Goal: Contribute content

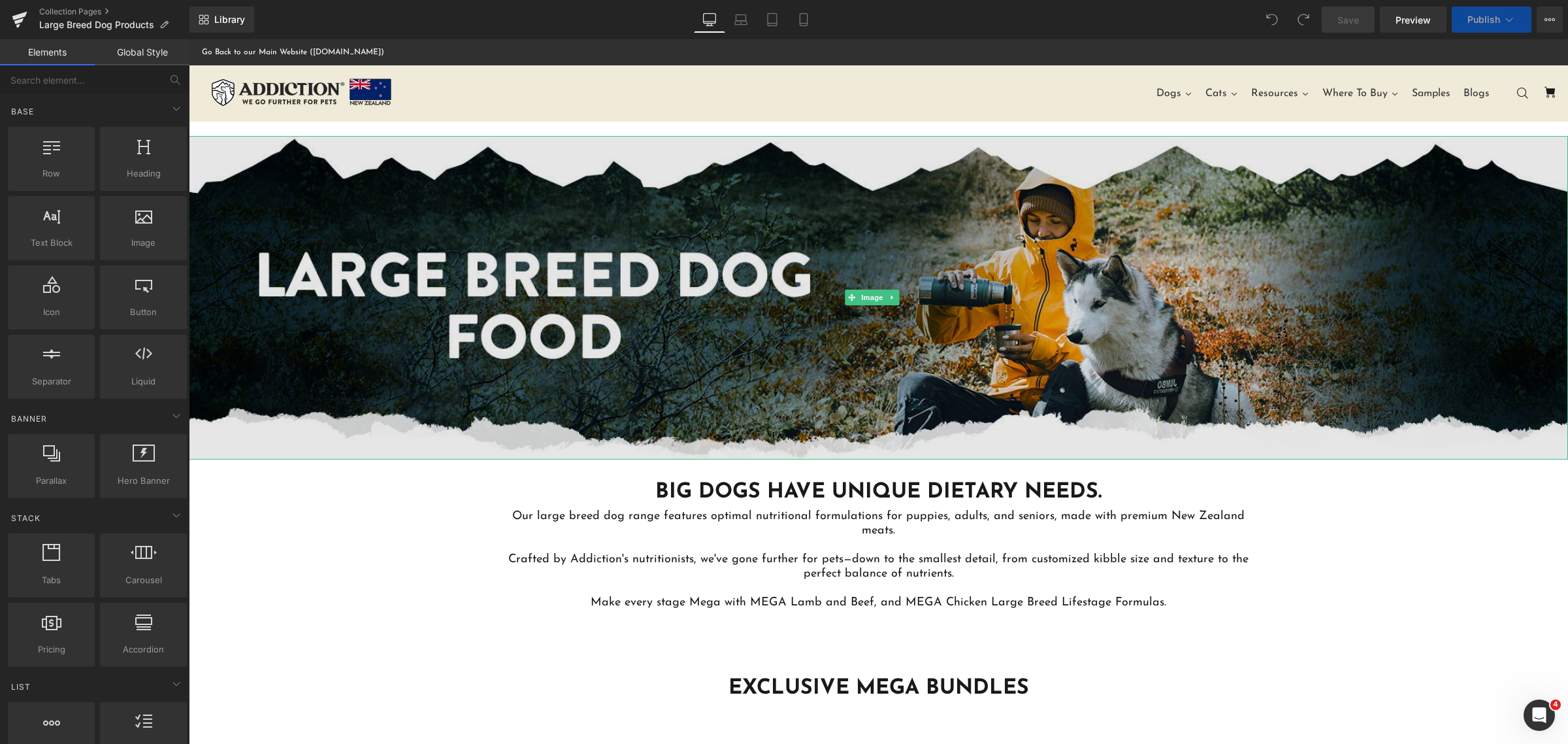
click at [475, 274] on img at bounding box center [878, 298] width 1378 height 324
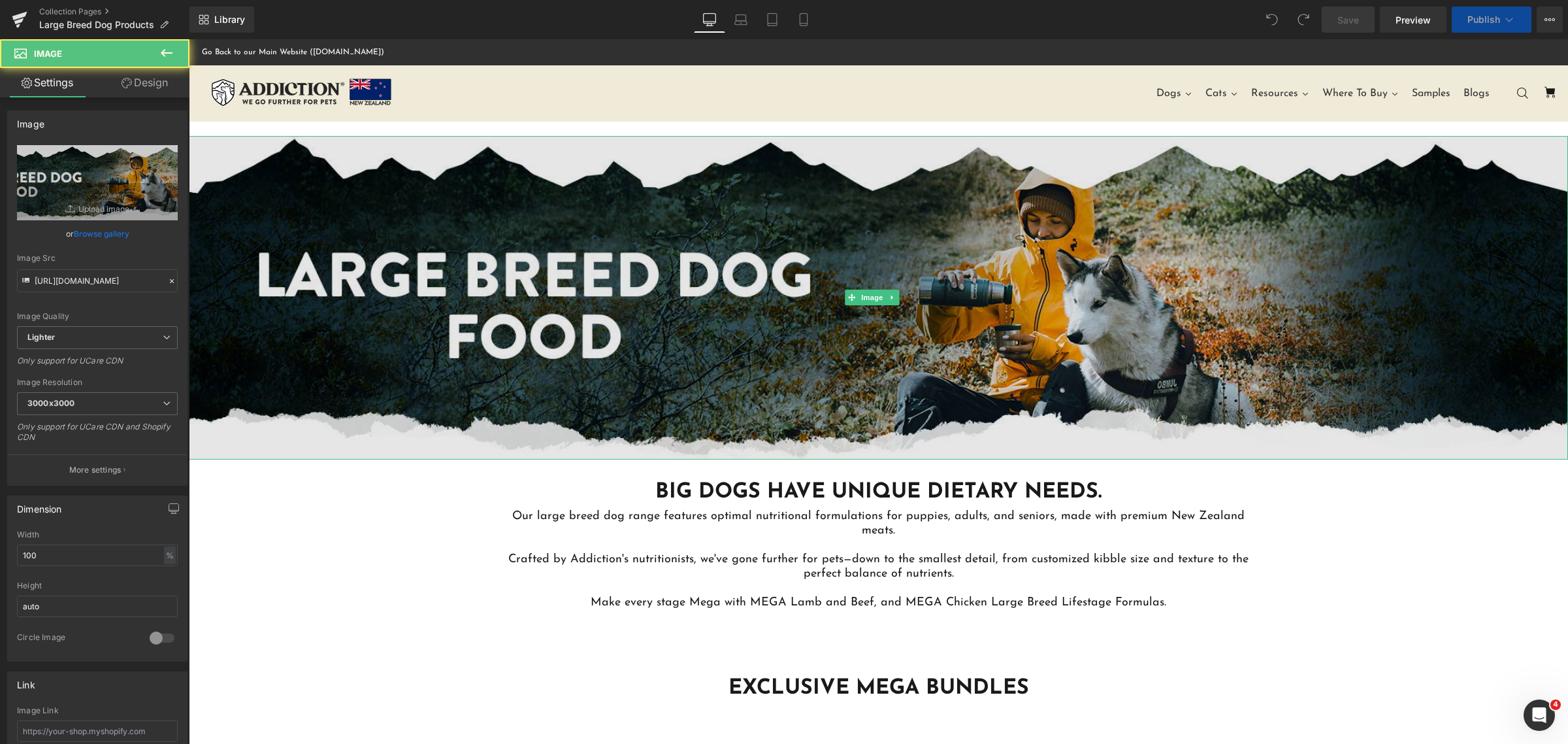
click at [475, 274] on img at bounding box center [878, 298] width 1378 height 324
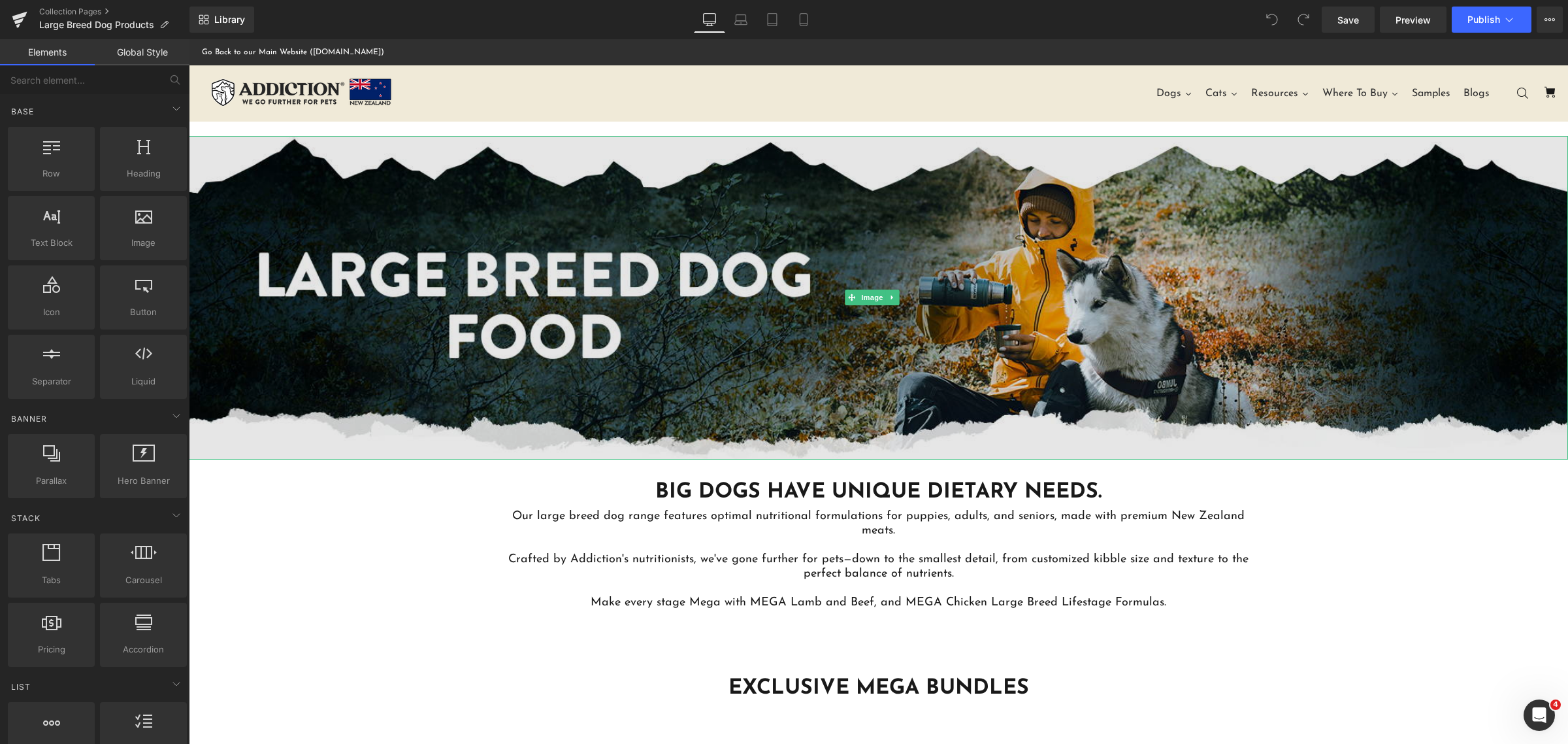
click at [504, 263] on img at bounding box center [878, 298] width 1378 height 324
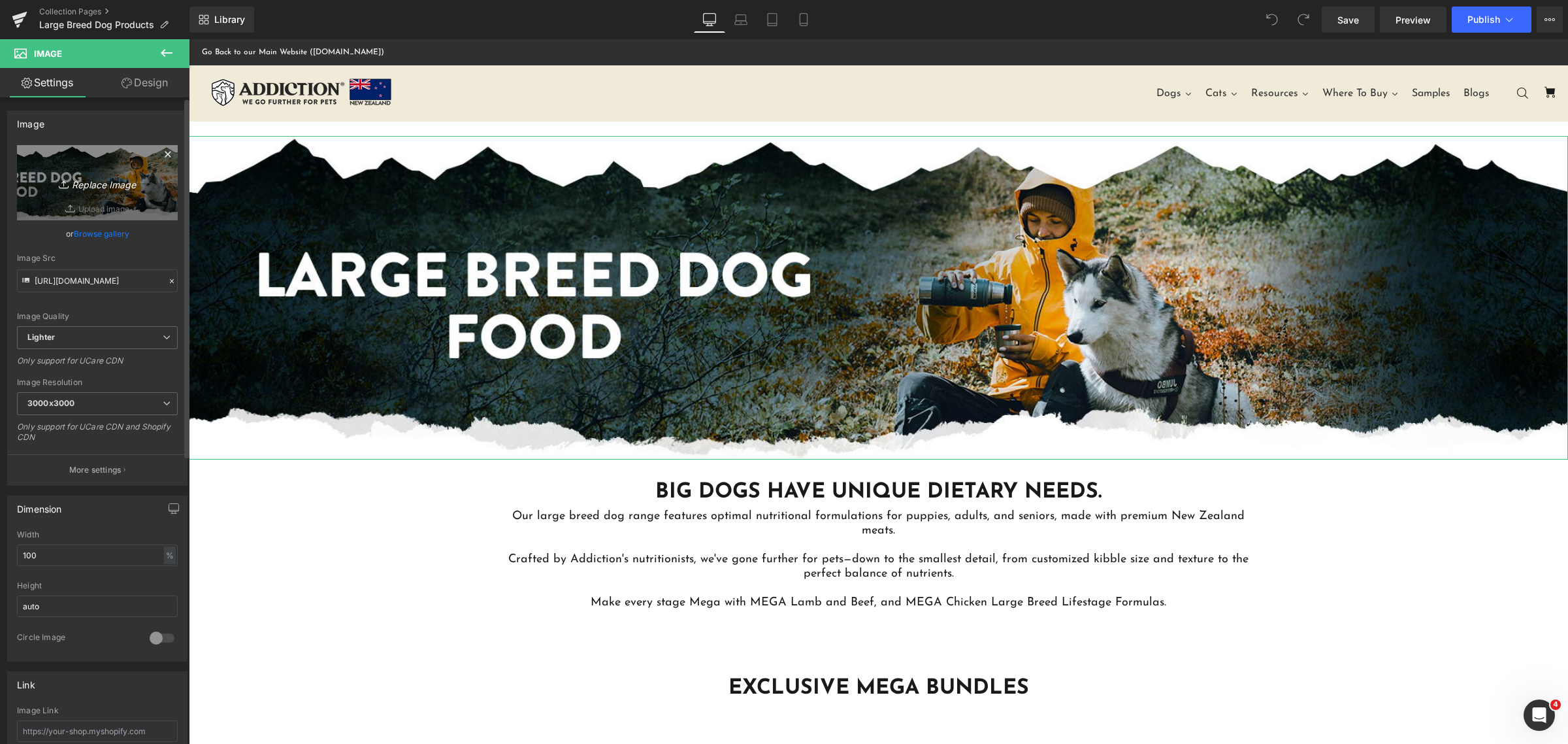
click at [34, 173] on link "Replace Image" at bounding box center [97, 182] width 161 height 75
click at [141, 77] on link "Design" at bounding box center [144, 83] width 94 height 29
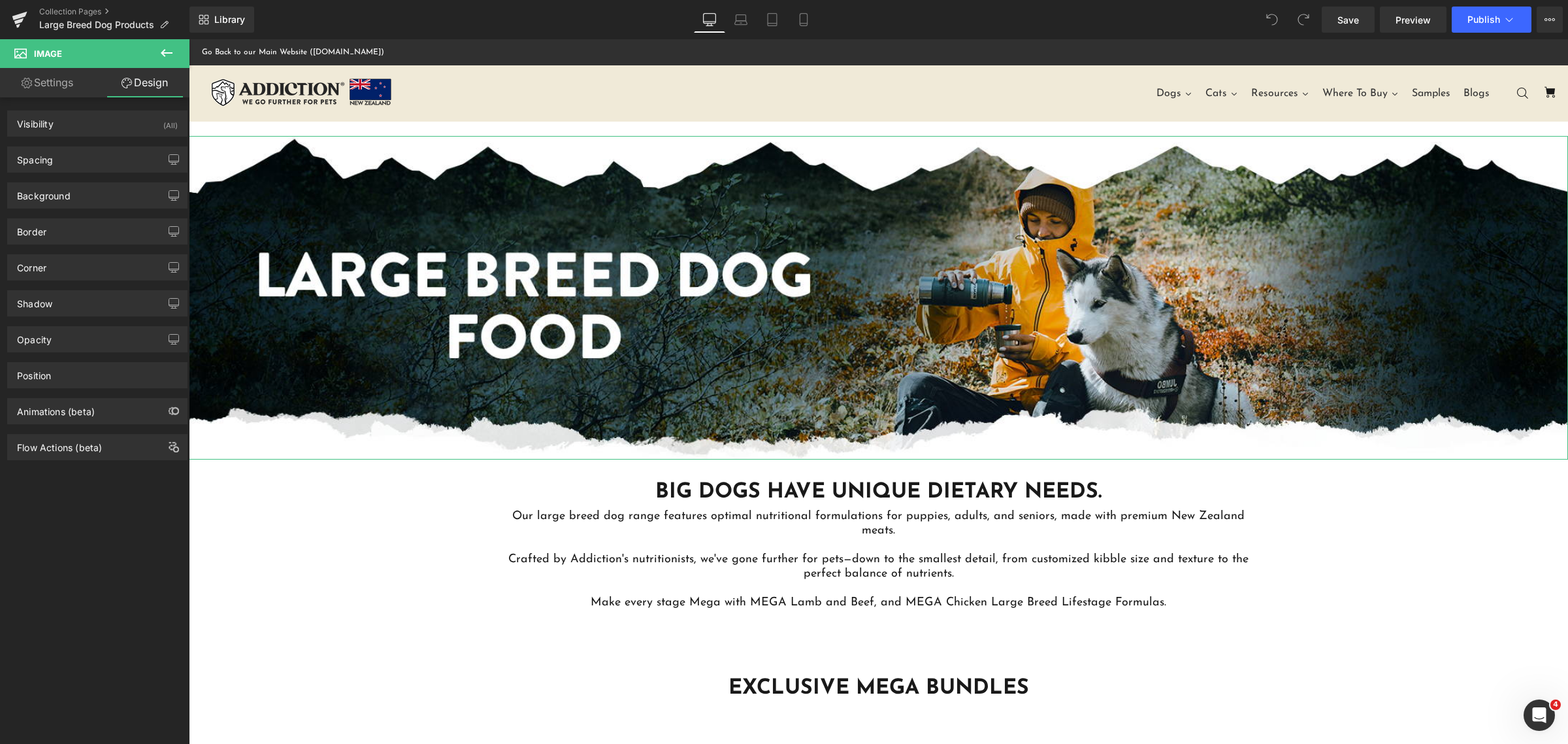
click at [54, 79] on link "Settings" at bounding box center [47, 83] width 94 height 29
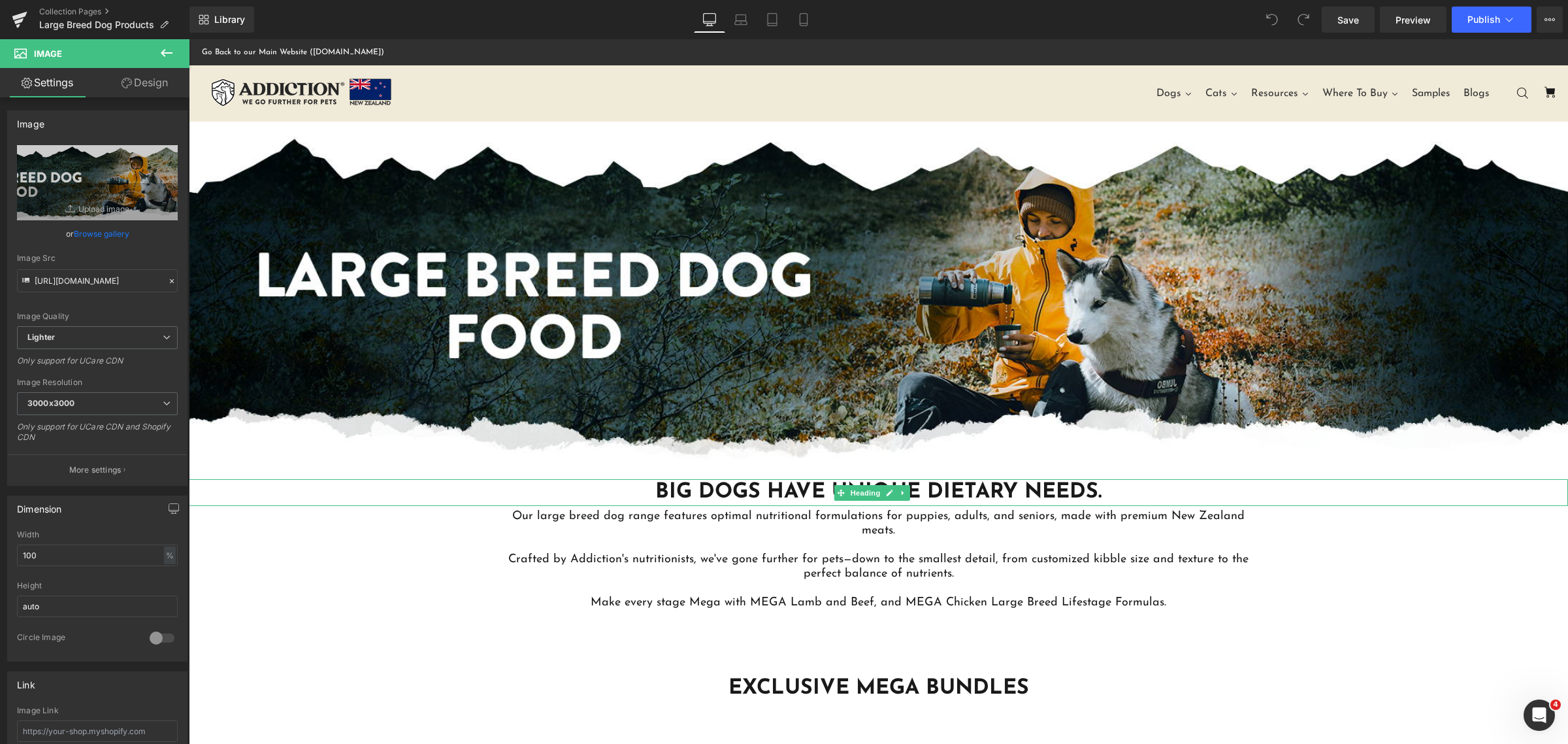
click at [693, 485] on strong "Big dogs have unique dietary needs." at bounding box center [878, 492] width 447 height 21
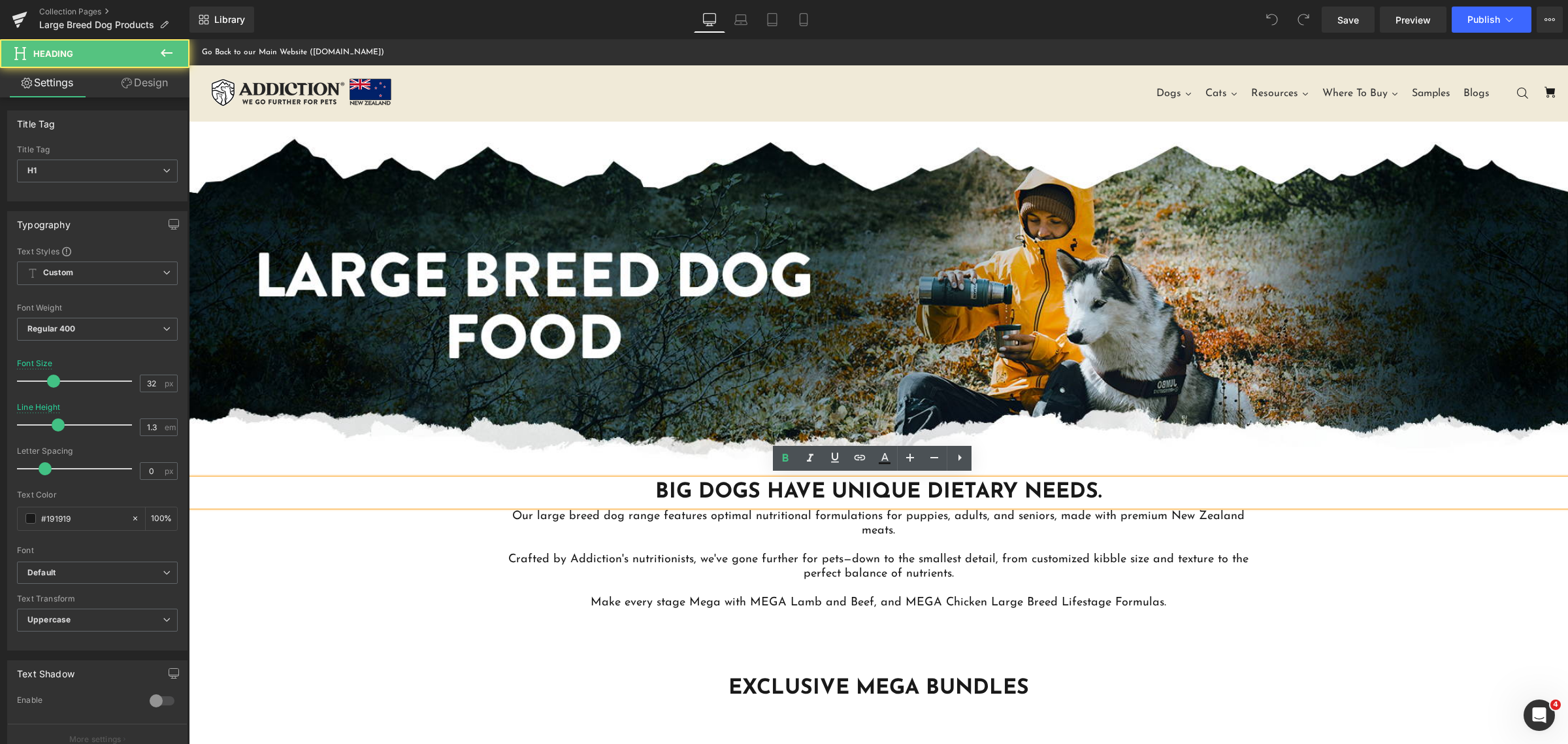
click at [655, 484] on strong "Big dogs have unique dietary needs." at bounding box center [878, 492] width 447 height 21
click at [690, 485] on strong "Big dogs have unique dietary needs." at bounding box center [878, 492] width 447 height 21
click at [655, 487] on strong "Big dogs have unique dietary needs." at bounding box center [878, 492] width 447 height 21
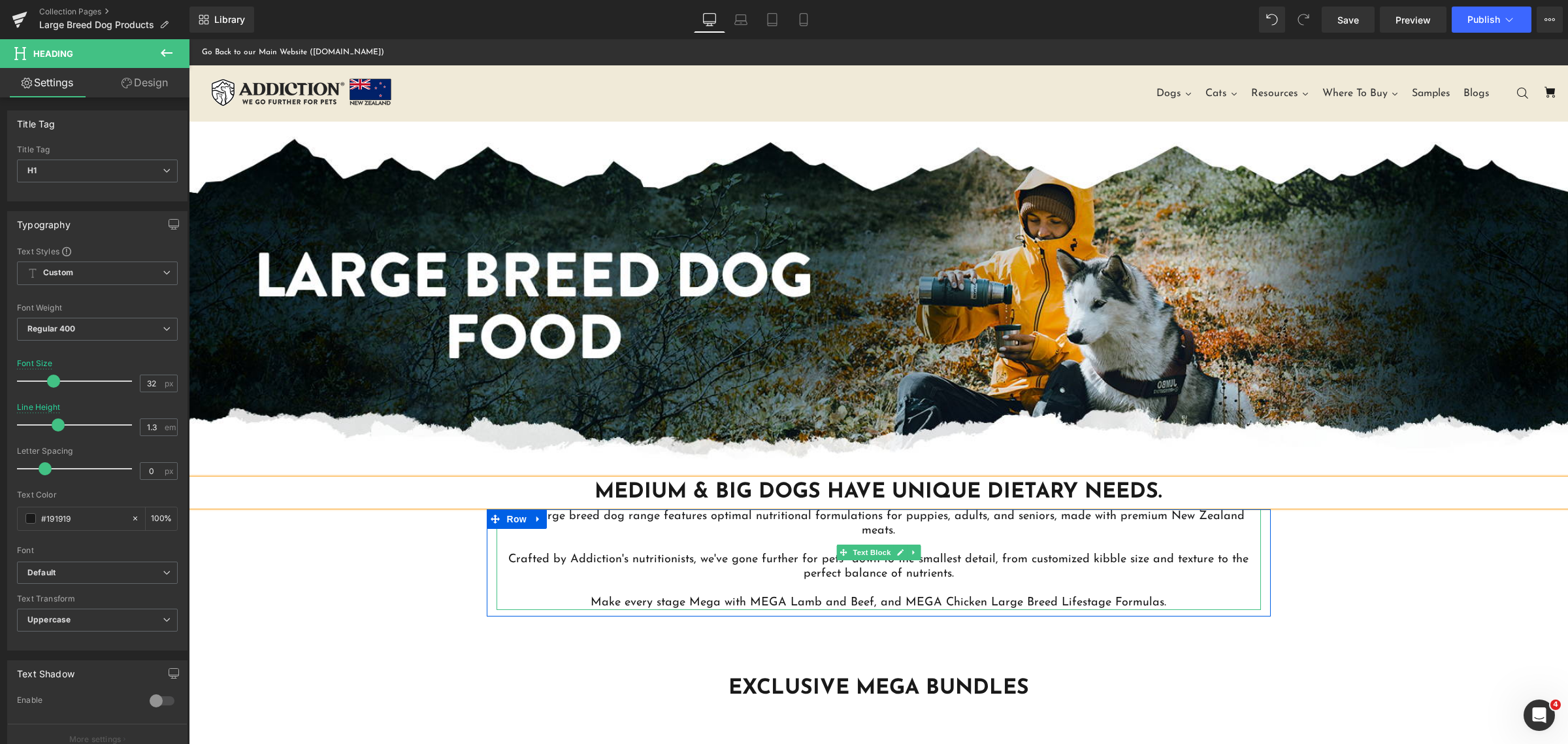
click at [635, 515] on span "Our large breed dog range features optimal nutritional formulations for puppies…" at bounding box center [878, 559] width 740 height 98
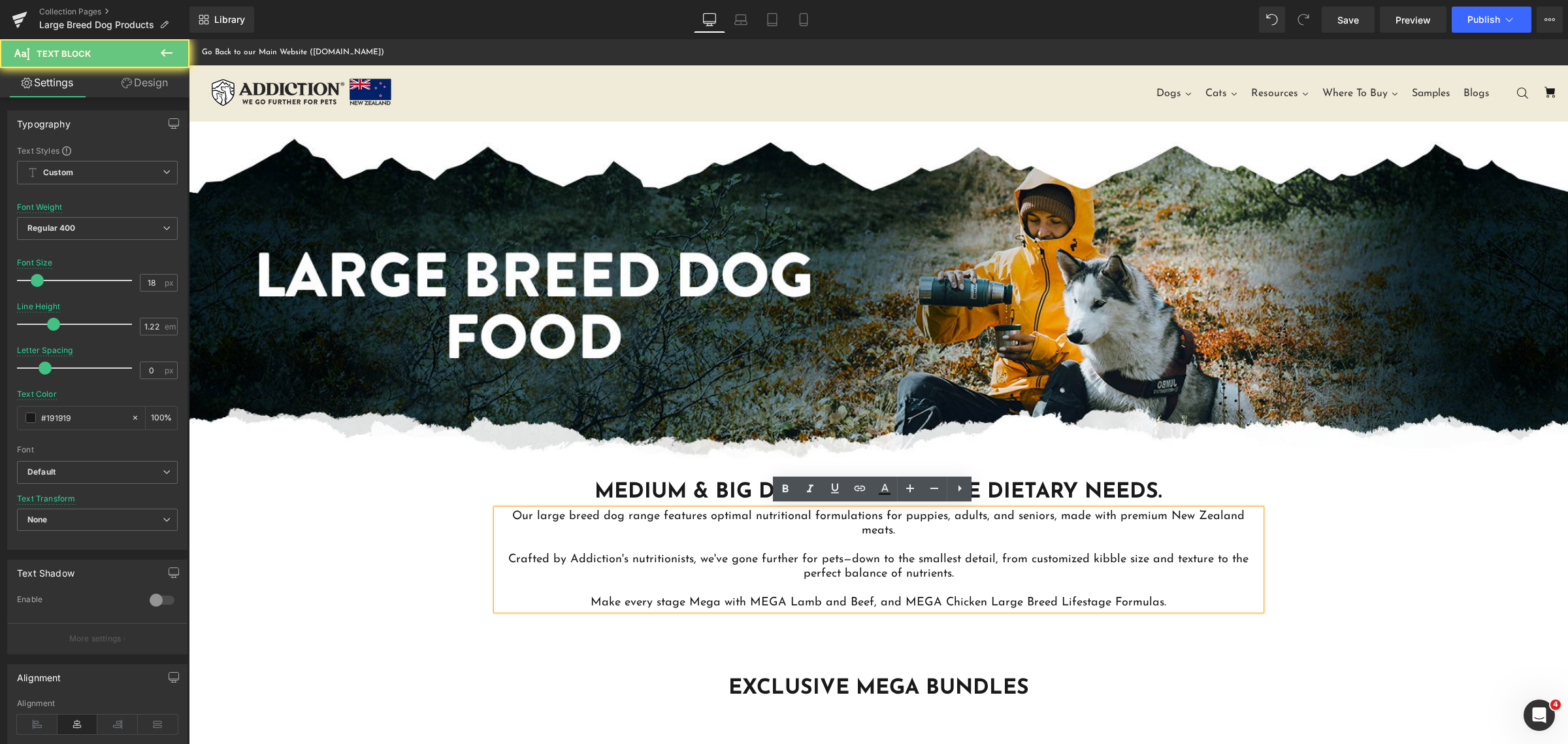
click at [619, 515] on span "Our large breed dog range features optimal nutritional formulations for puppies…" at bounding box center [878, 559] width 740 height 98
click at [518, 510] on span "Our large breed dog range features optimal nutritional formulations for puppies…" at bounding box center [878, 559] width 740 height 98
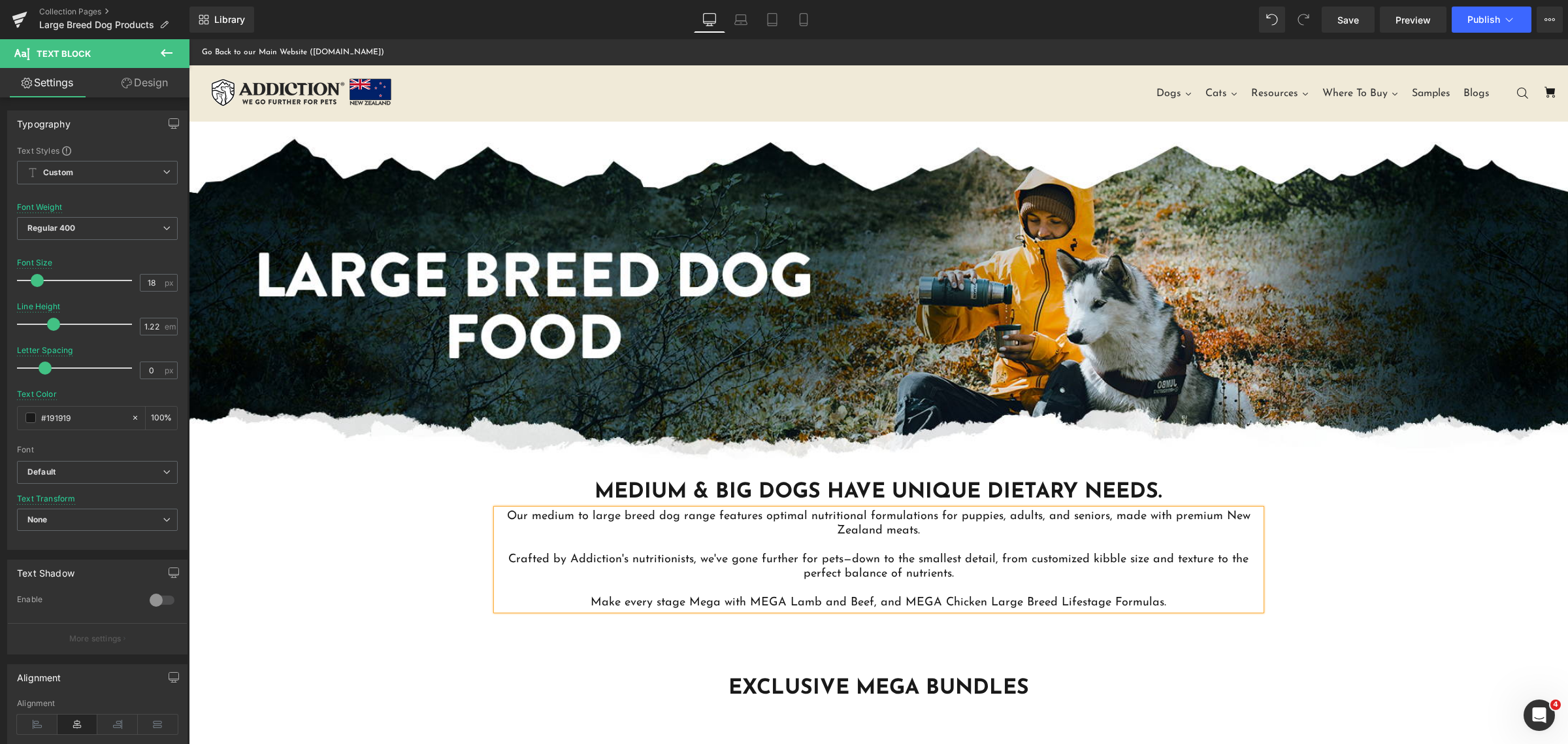
click at [1105, 514] on span "Our medium to large breed dog range features optimal nutritional formulations f…" at bounding box center [879, 559] width 744 height 98
click at [1165, 592] on p "Our medium to large breed dog range features optimal nutritional formulations f…" at bounding box center [878, 559] width 765 height 101
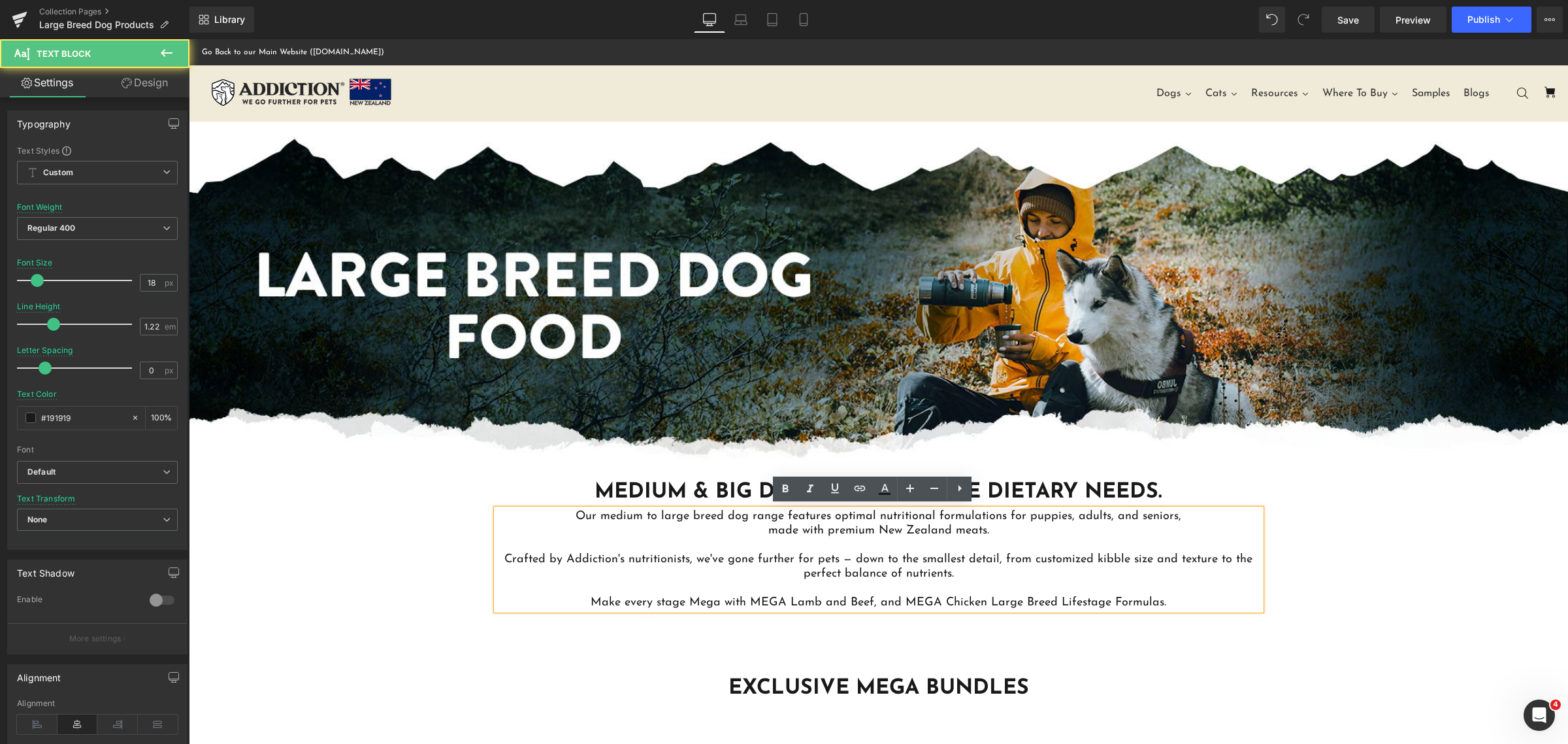
click at [989, 597] on span "Our medium to large breed dog range features optimal nutritional formulations f…" at bounding box center [878, 559] width 748 height 98
drag, startPoint x: 979, startPoint y: 597, endPoint x: 1047, endPoint y: 597, distance: 68.0
click at [1047, 597] on span "Our medium to large breed dog range features optimal nutritional formulations f…" at bounding box center [878, 559] width 748 height 98
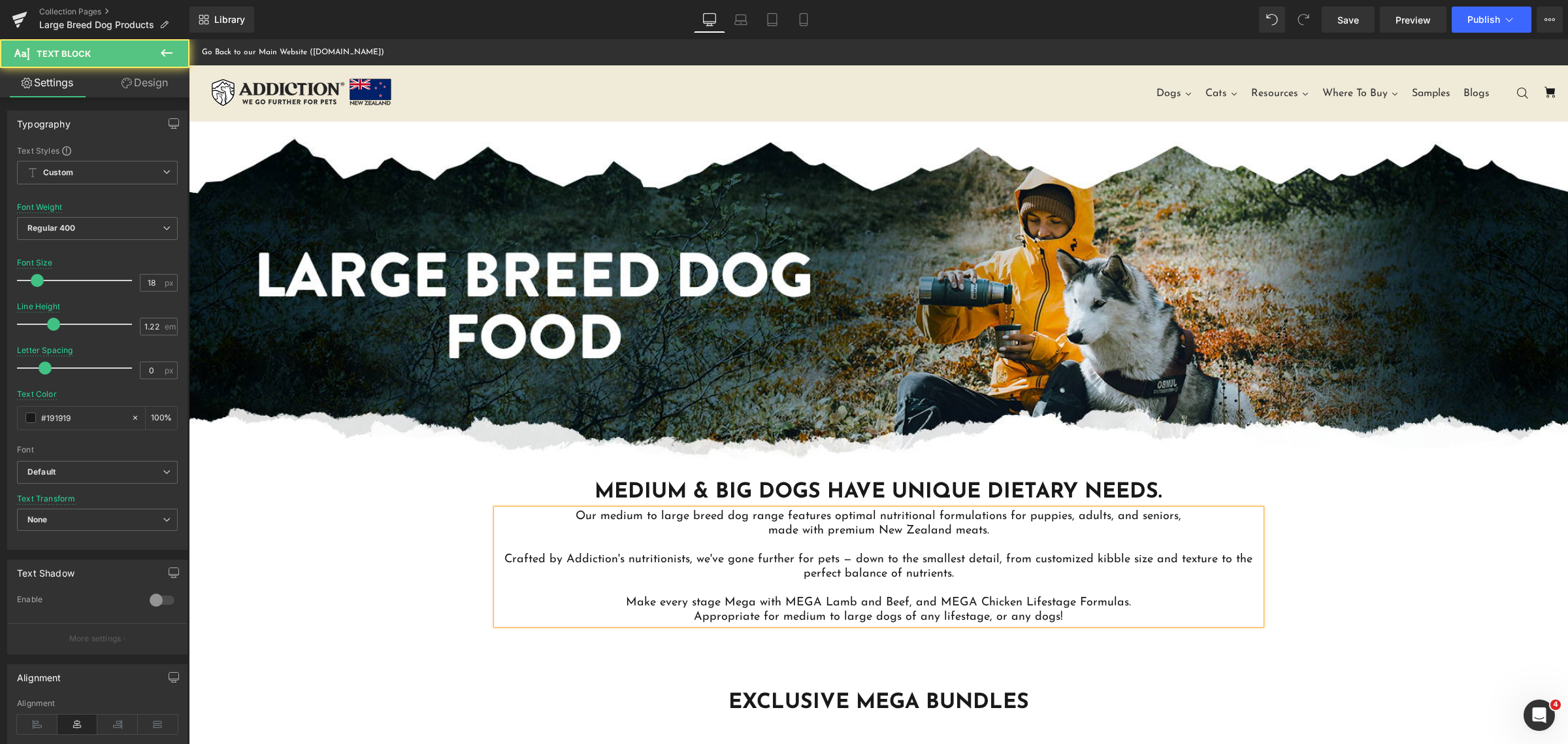
drag, startPoint x: 1067, startPoint y: 612, endPoint x: 564, endPoint y: 507, distance: 513.8
click at [564, 509] on p "Our medium to large breed dog range features optimal nutritional formulations f…" at bounding box center [878, 566] width 765 height 115
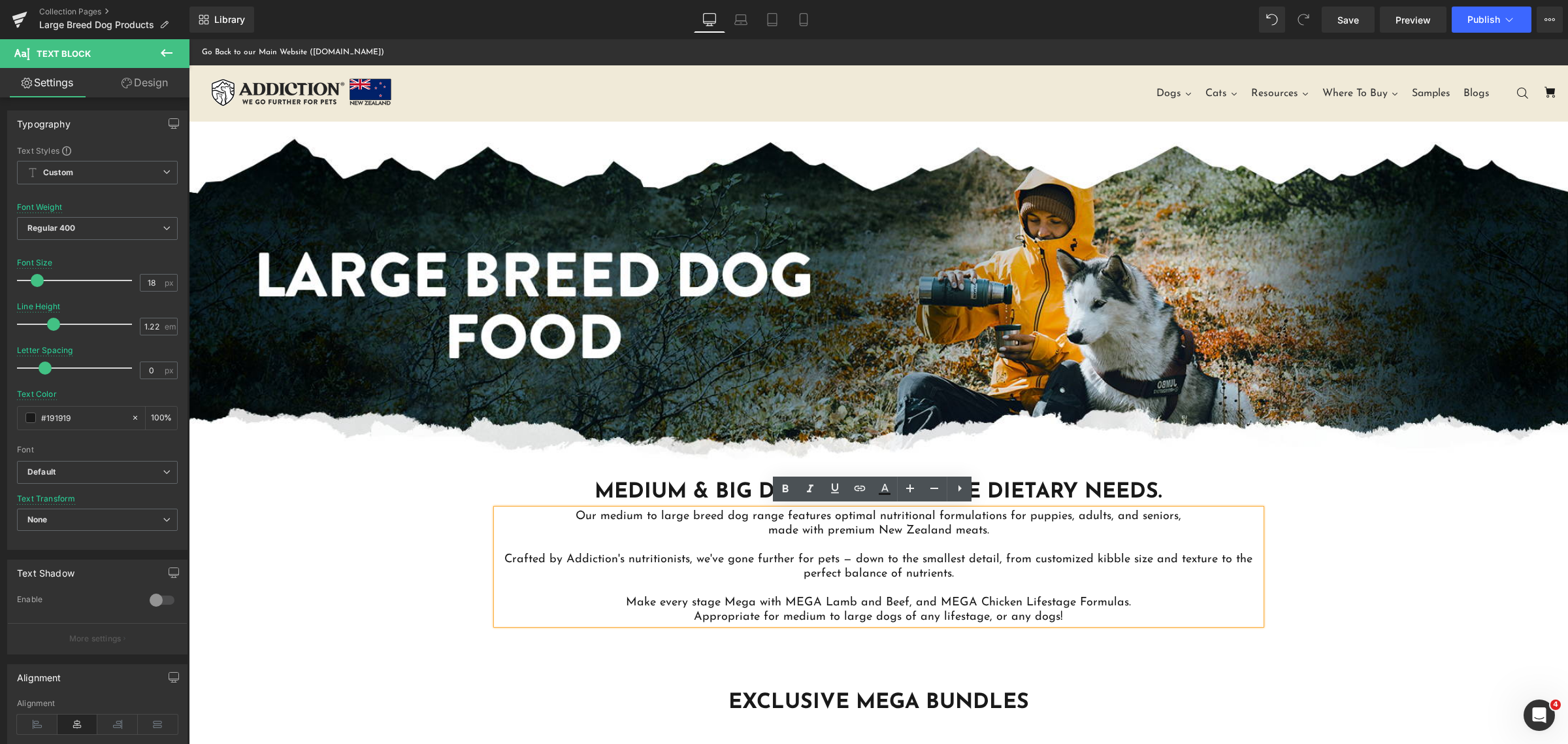
copy span "Our medium to large breed dog range features optimal nutritional formulations f…"
click at [189, 39] on div at bounding box center [189, 39] width 0 height 0
click at [805, 482] on strong "Medium & Big dogs have unique dietary needs." at bounding box center [878, 492] width 568 height 21
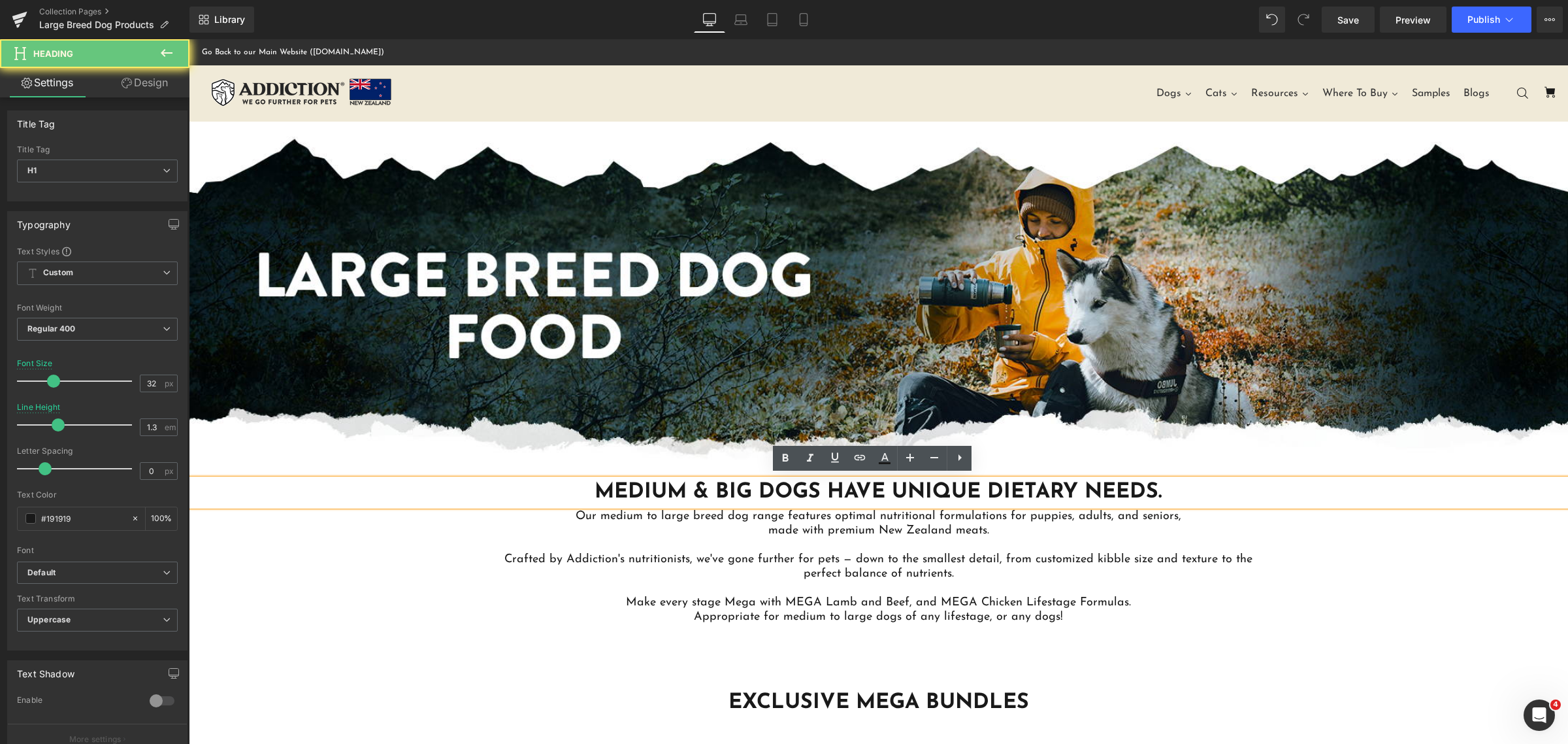
click at [805, 482] on strong "Medium & Big dogs have unique dietary needs." at bounding box center [878, 492] width 568 height 21
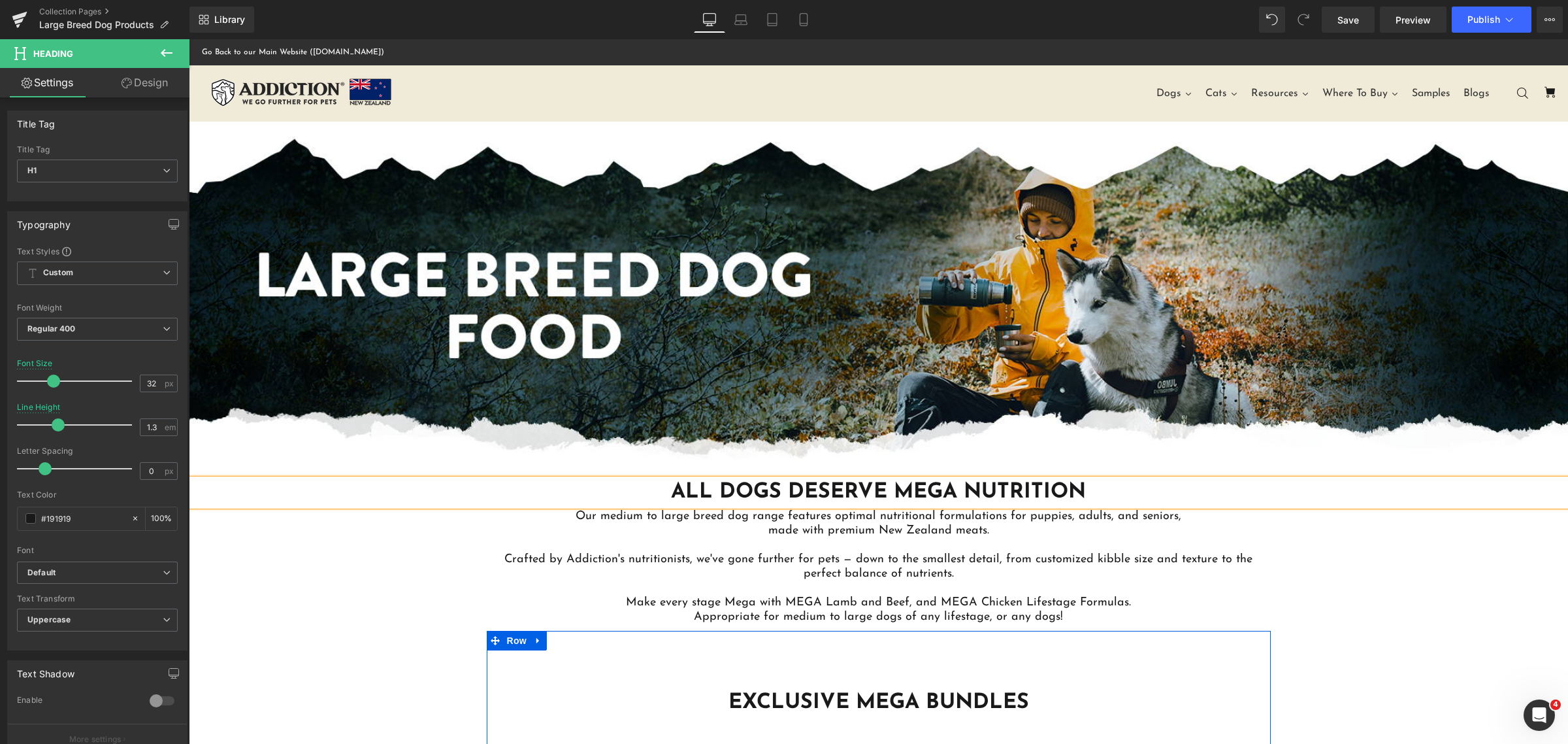
drag, startPoint x: 927, startPoint y: 608, endPoint x: 1053, endPoint y: 615, distance: 126.2
click at [927, 606] on p "Our medium to large breed dog range features optimal nutritional formulations f…" at bounding box center [878, 566] width 765 height 115
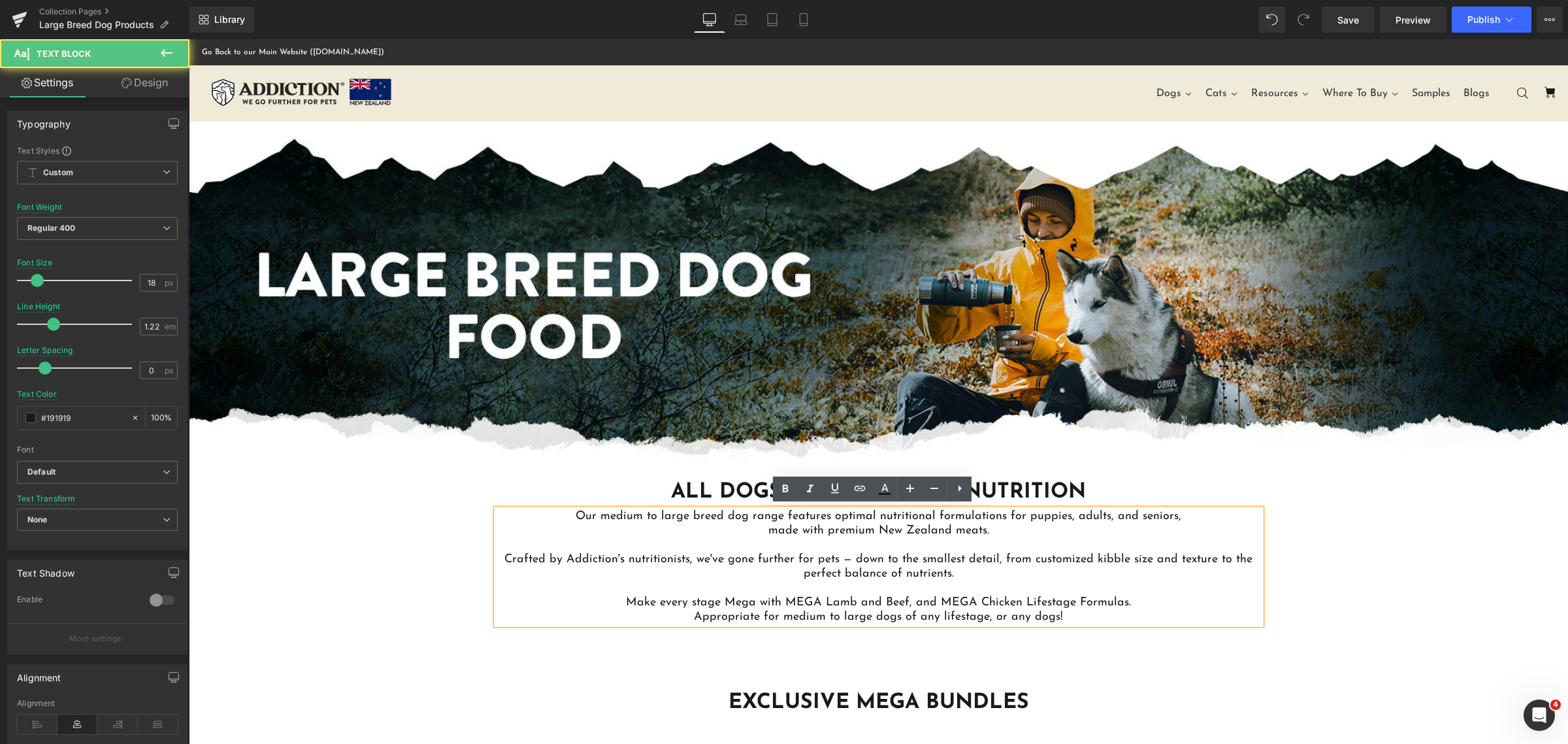
click at [1053, 615] on span "Our medium to large breed dog range features optimal nutritional formulations f…" at bounding box center [878, 566] width 748 height 113
drag, startPoint x: 1061, startPoint y: 613, endPoint x: 570, endPoint y: 513, distance: 501.1
click at [570, 513] on p "Our medium to large breed dog range features optimal nutritional formulations f…" at bounding box center [878, 566] width 765 height 115
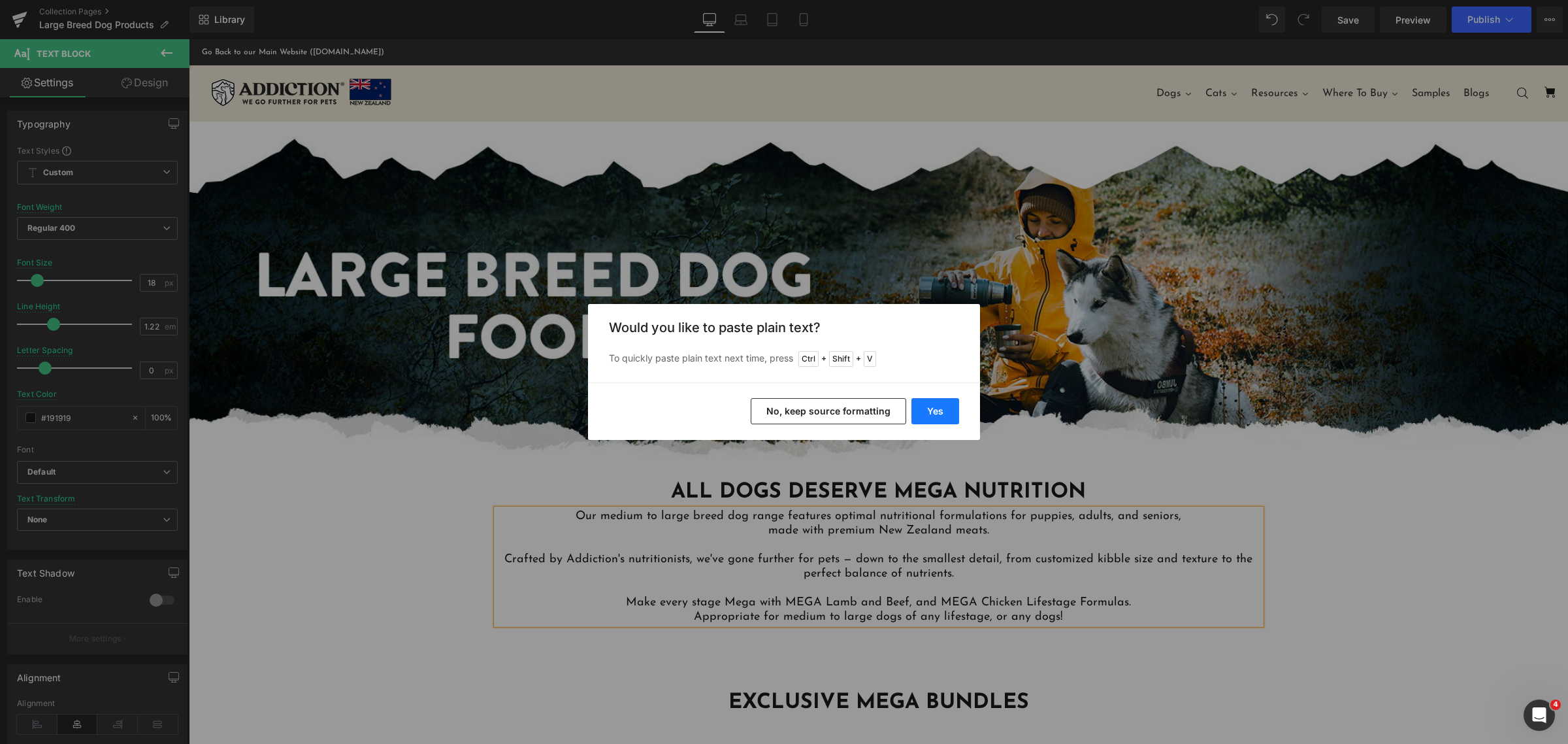
click at [921, 410] on button "Yes" at bounding box center [935, 411] width 48 height 26
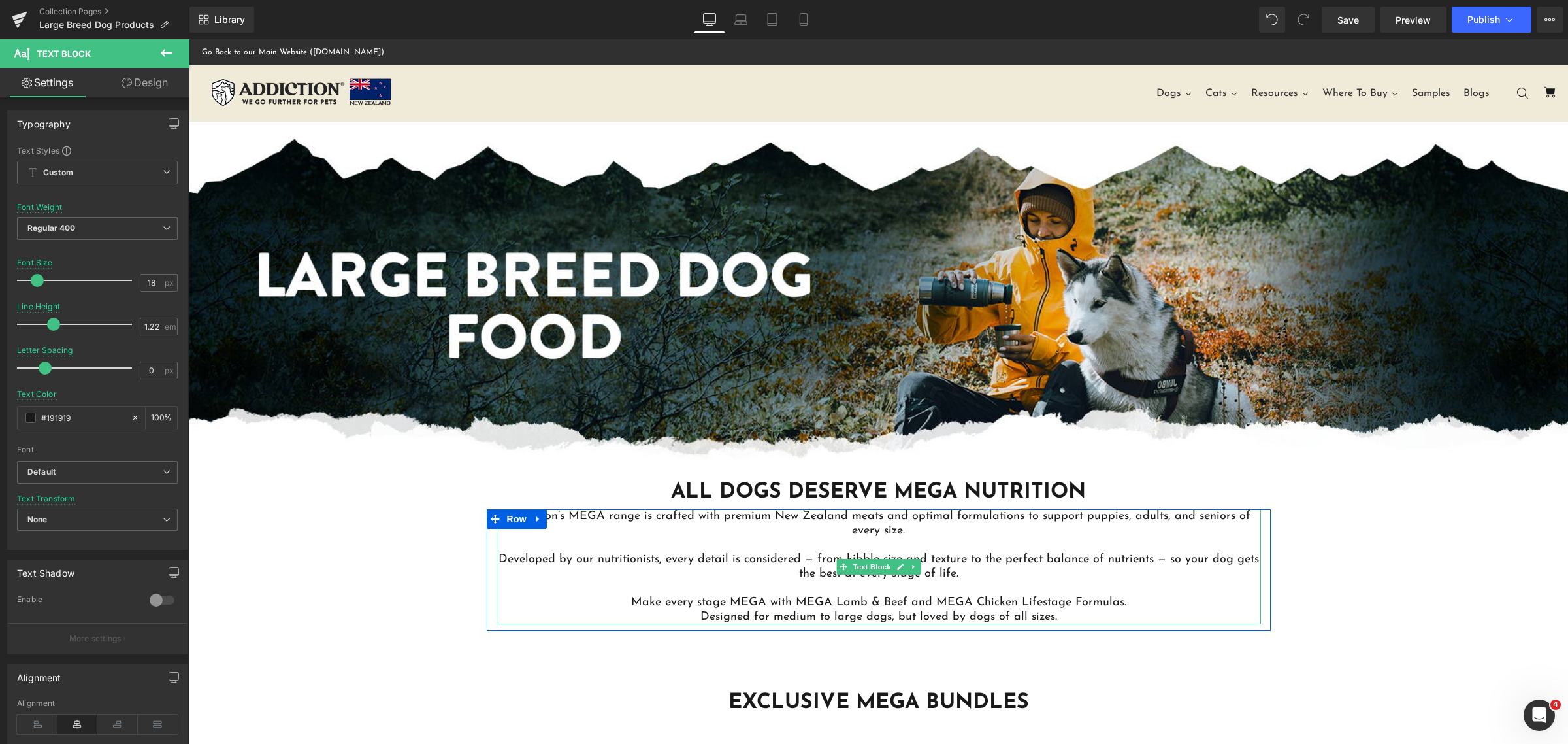
click at [1027, 520] on p "Addiction’s MEGA range is crafted with premium New Zealand meats and optimal fo…" at bounding box center [878, 524] width 765 height 29
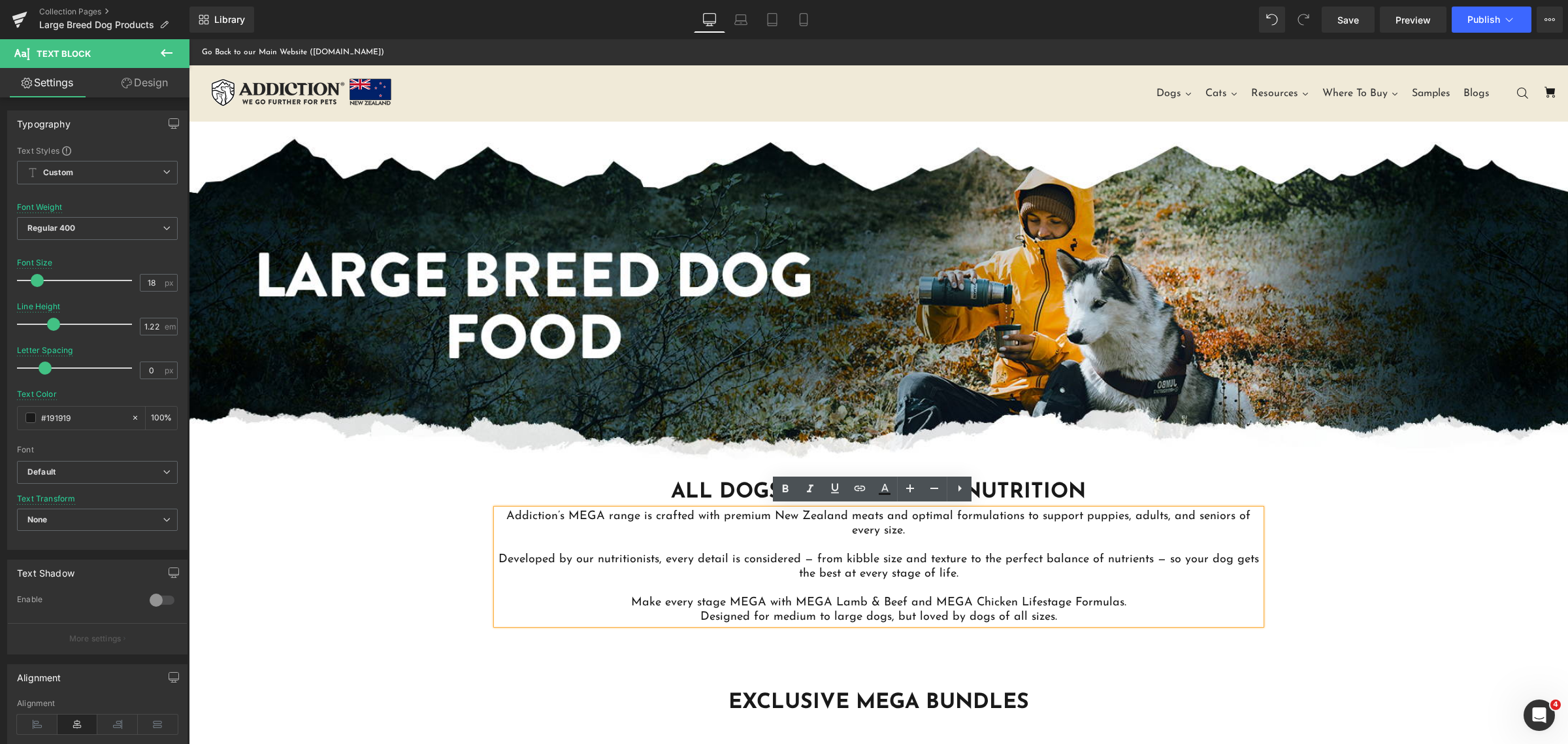
click at [1018, 511] on p "Addiction’s MEGA range is crafted with premium New Zealand meats and optimal fo…" at bounding box center [878, 524] width 765 height 29
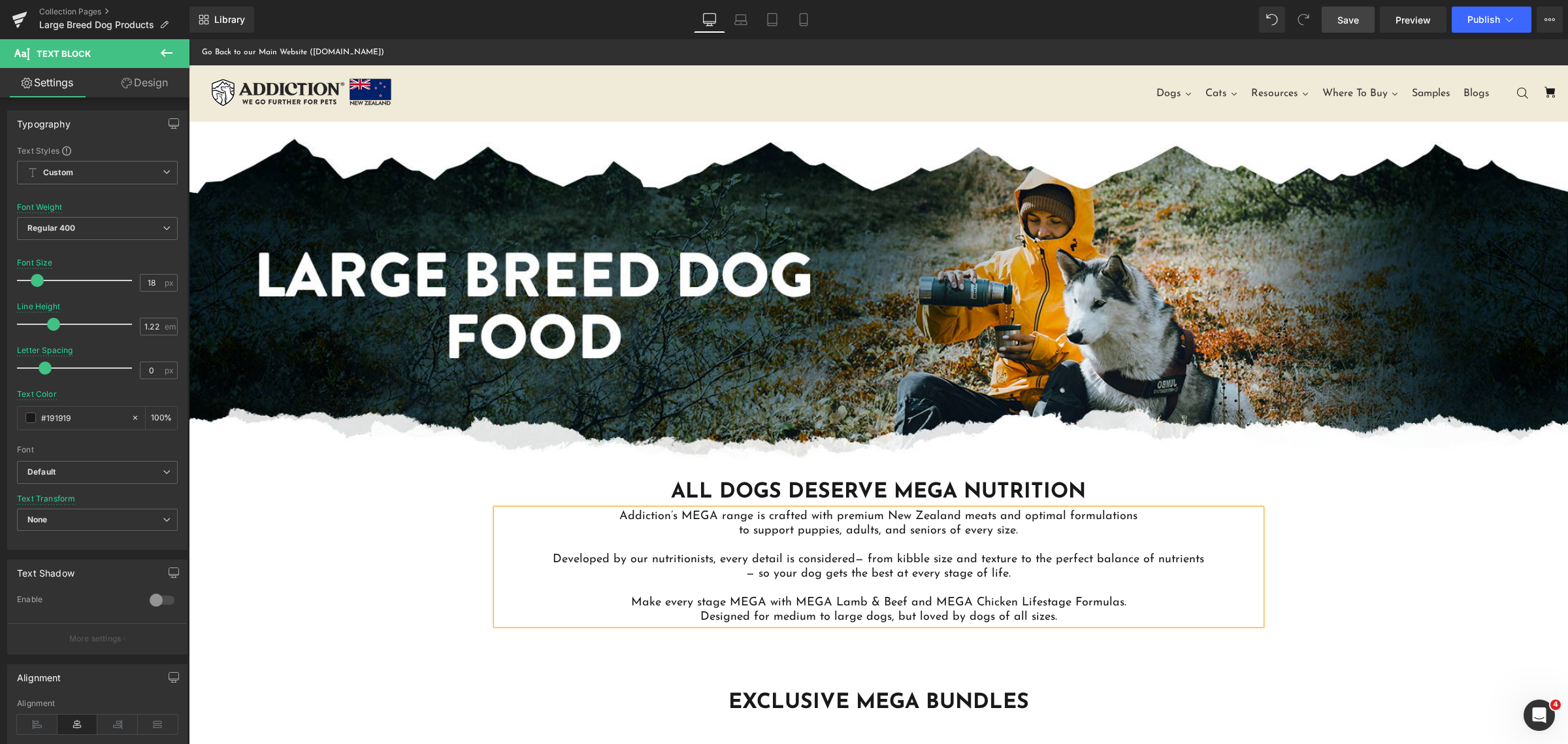
click at [1350, 17] on span "Save" at bounding box center [1348, 19] width 22 height 14
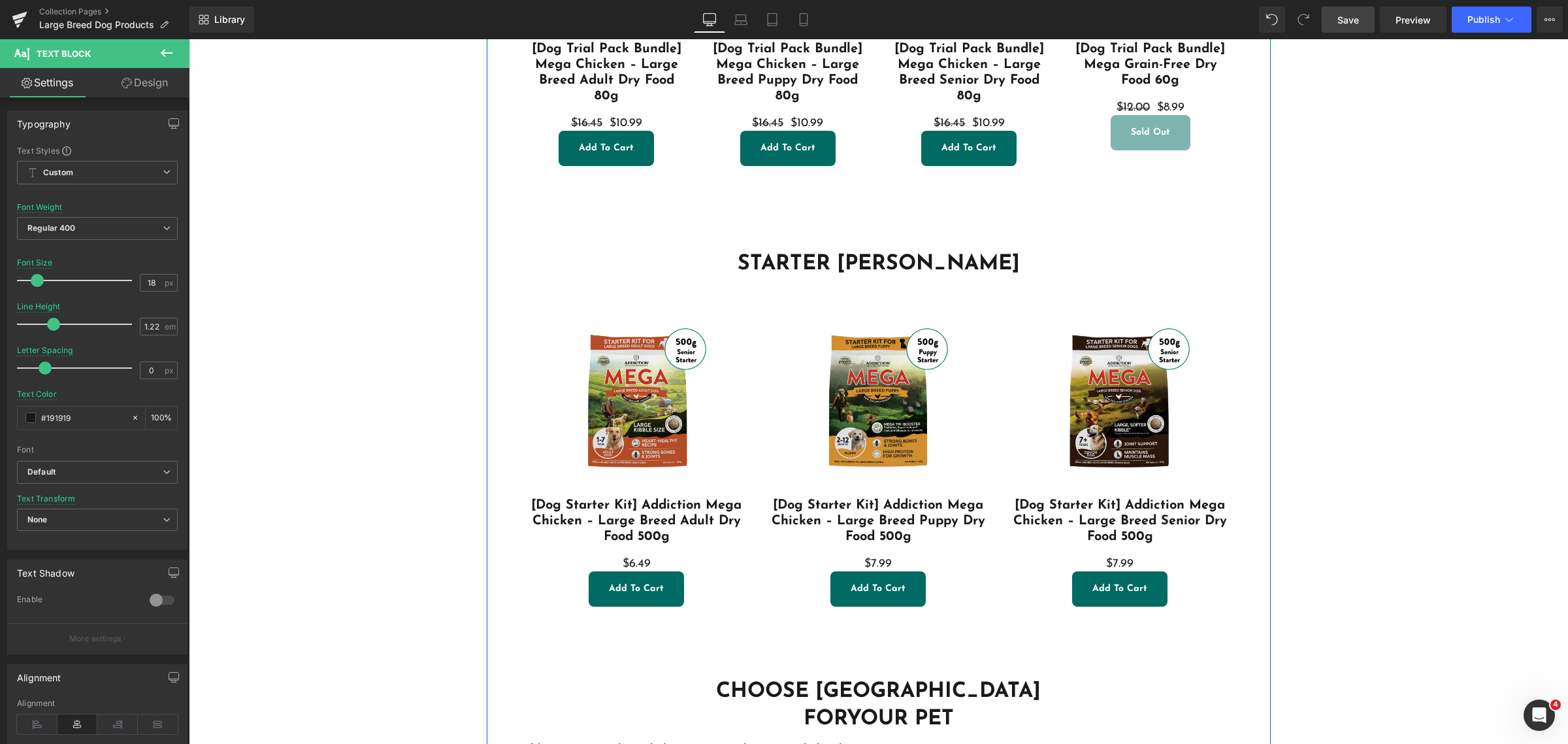
scroll to position [1634, 0]
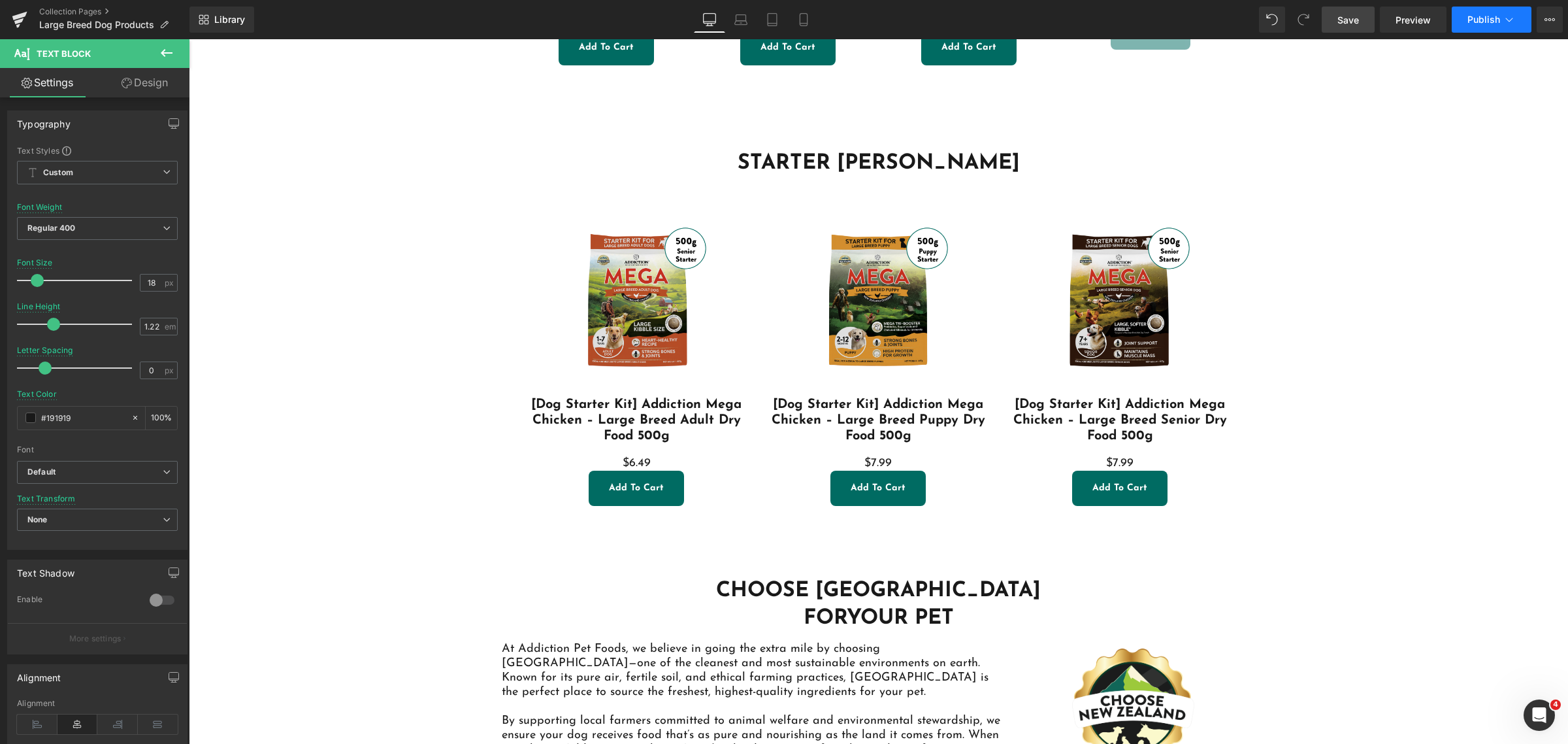
click at [1486, 22] on span "Publish" at bounding box center [1484, 20] width 33 height 11
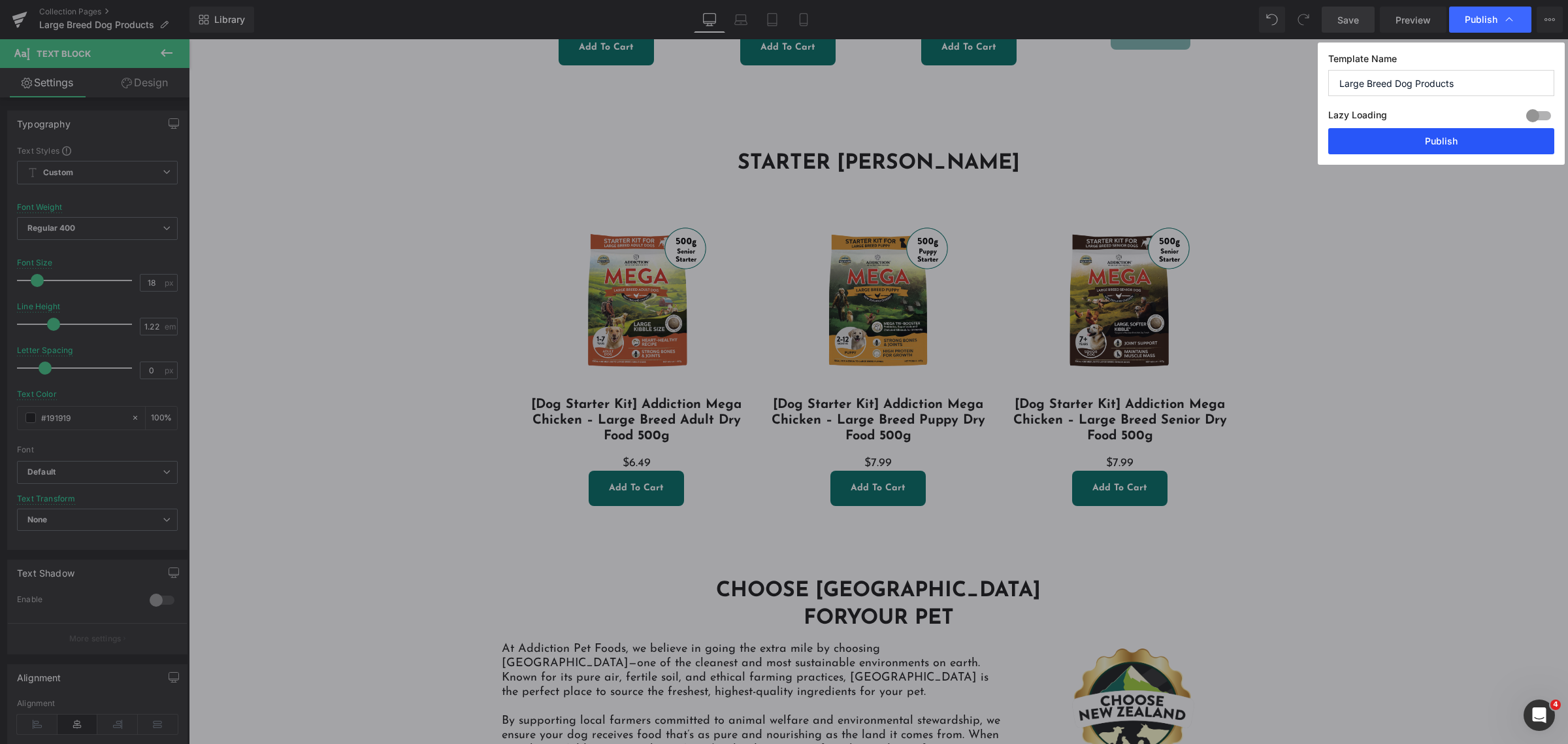
click at [1428, 139] on button "Publish" at bounding box center [1440, 141] width 226 height 26
